Goal: Task Accomplishment & Management: Use online tool/utility

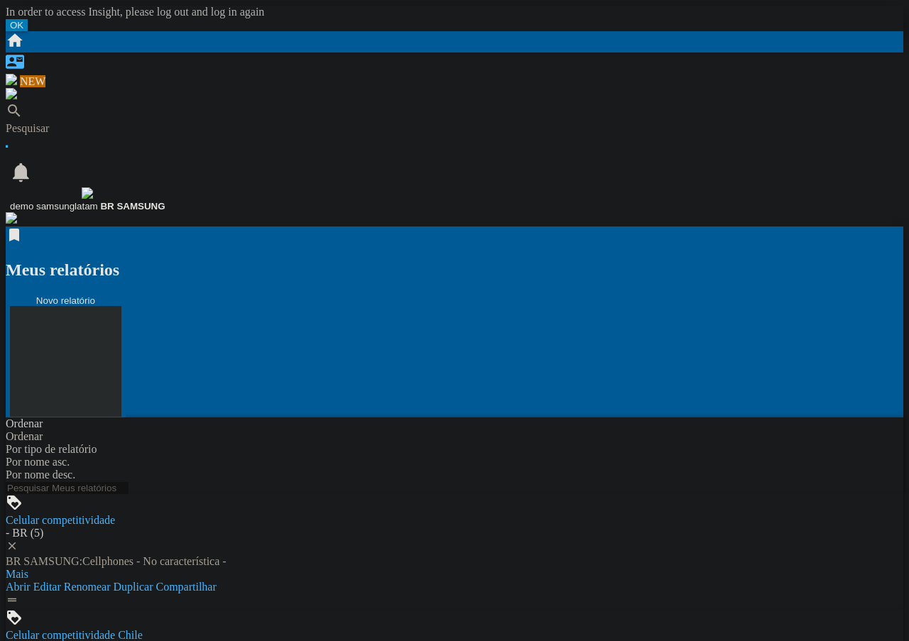
click at [126, 295] on button "Novo relatório" at bounding box center [66, 357] width 120 height 124
